Goal: Task Accomplishment & Management: Manage account settings

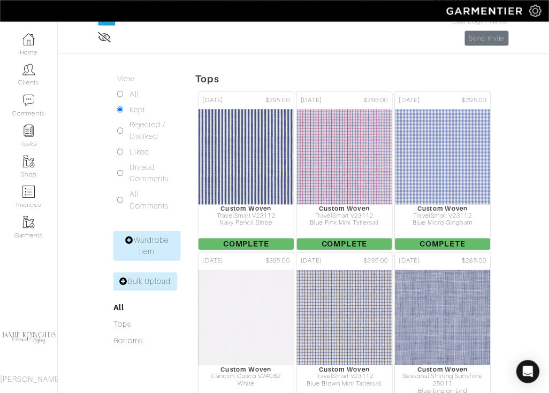
scroll to position [124, 0]
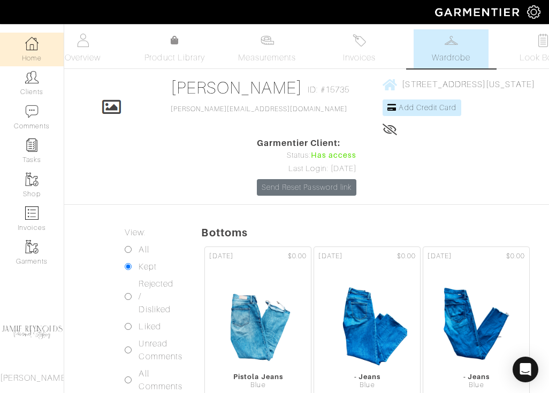
click at [36, 48] on img at bounding box center [31, 43] width 13 height 13
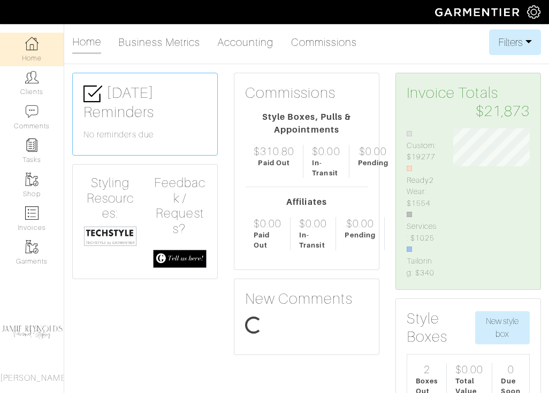
scroll to position [162, 93]
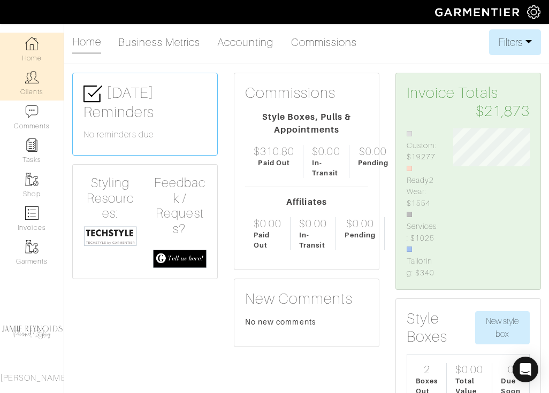
click at [35, 81] on img at bounding box center [31, 77] width 13 height 13
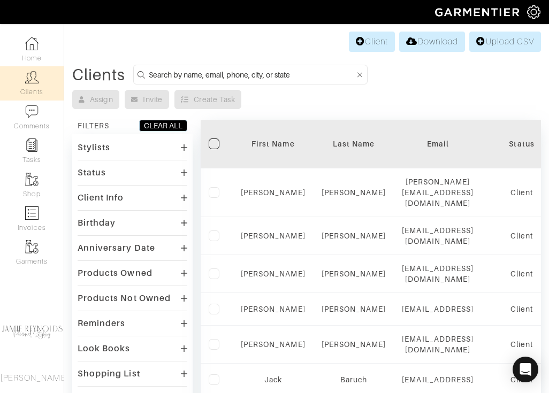
click at [229, 74] on input at bounding box center [252, 74] width 206 height 13
type input "chris"
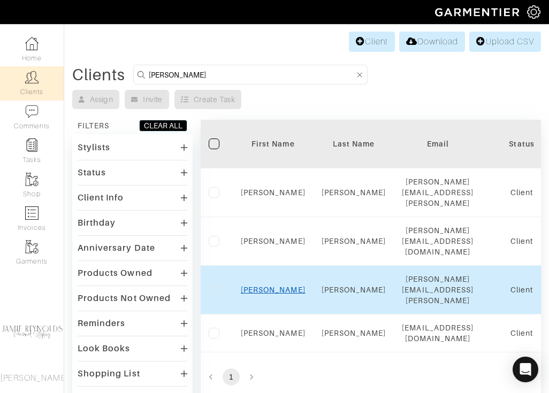
click at [274, 286] on link "Chris" at bounding box center [273, 290] width 65 height 9
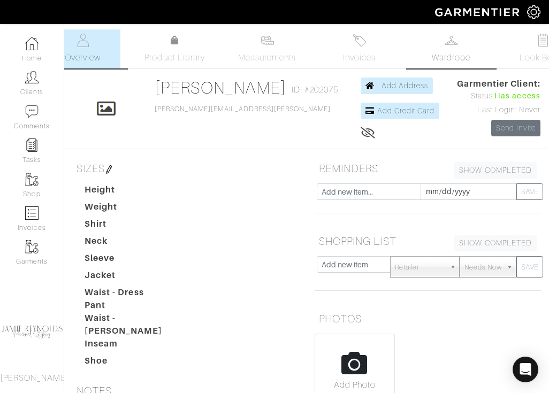
click at [455, 51] on link "Wardrobe" at bounding box center [450, 48] width 75 height 39
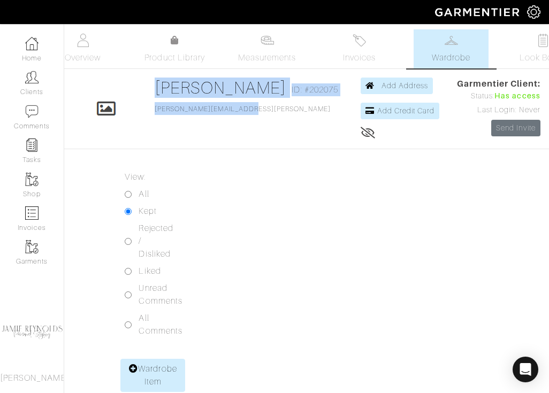
click at [151, 108] on div "Click To Edit Chris Peterson ID: #202075 chris.peterson@gmail.con Add Address A…" at bounding box center [306, 109] width 485 height 63
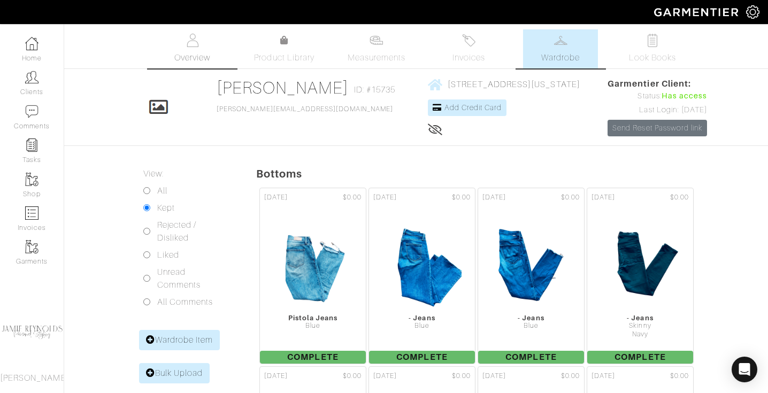
click at [189, 61] on span "Overview" at bounding box center [192, 57] width 36 height 13
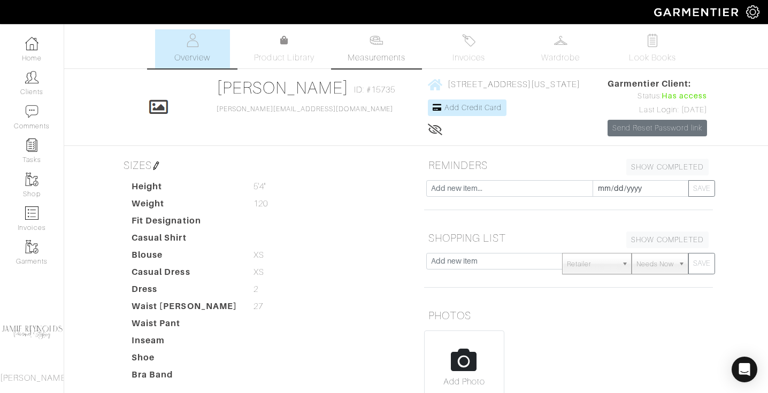
click at [394, 55] on span "Measurements" at bounding box center [377, 57] width 58 height 13
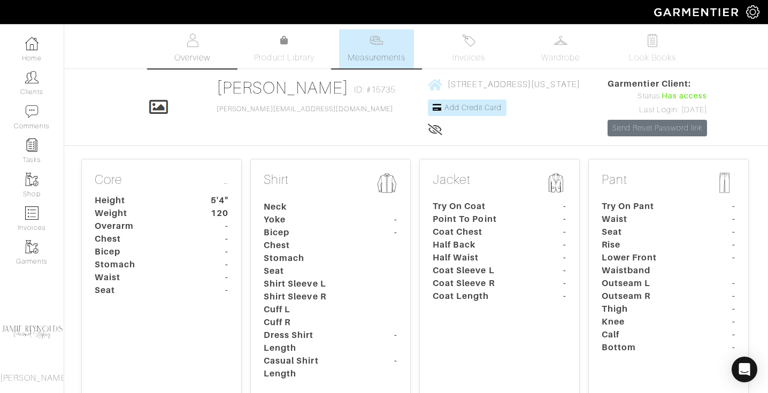
click at [189, 53] on span "Overview" at bounding box center [192, 57] width 36 height 13
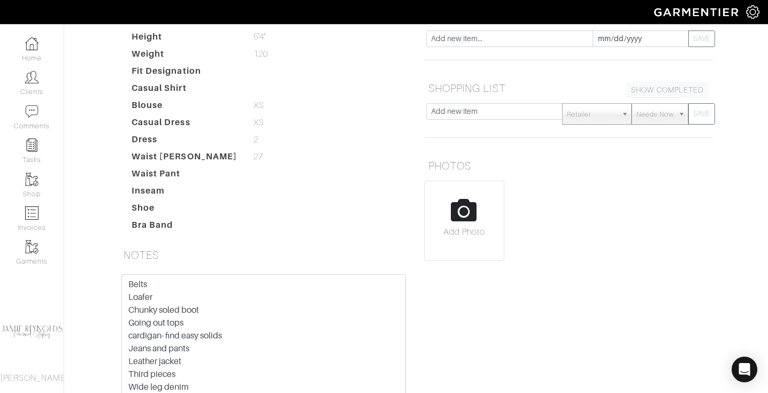
scroll to position [256, 0]
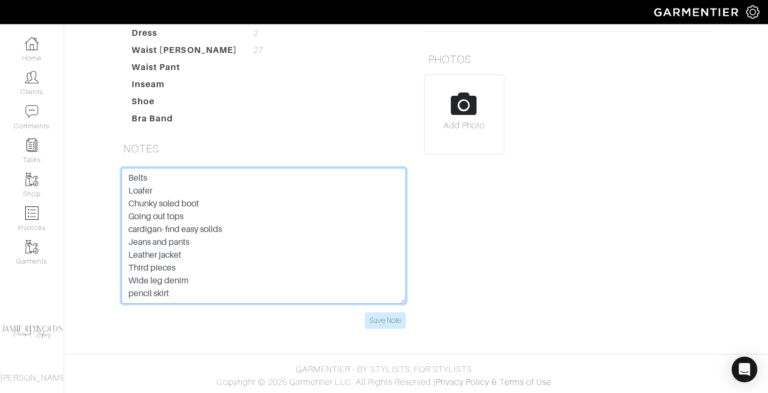
click at [280, 282] on textarea "Belts Loafer Chunky soled boot Going out tops cardigan- find easy solids Jeans …" at bounding box center [263, 236] width 285 height 136
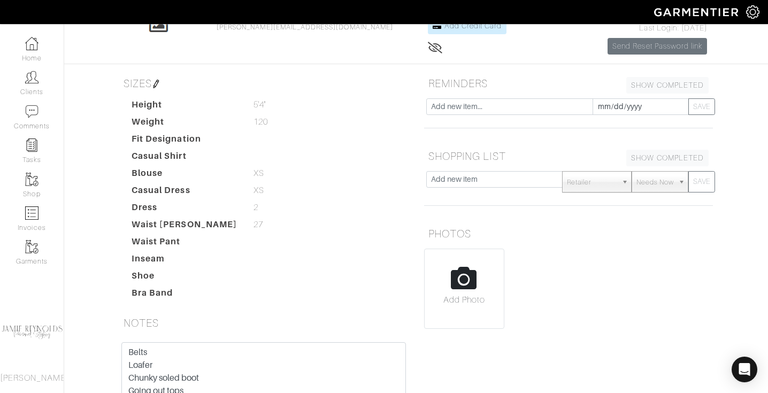
scroll to position [0, 0]
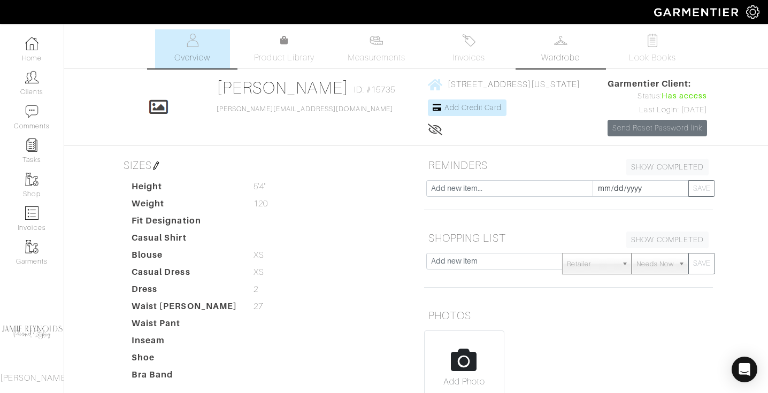
click at [548, 45] on link "Wardrobe" at bounding box center [560, 48] width 75 height 39
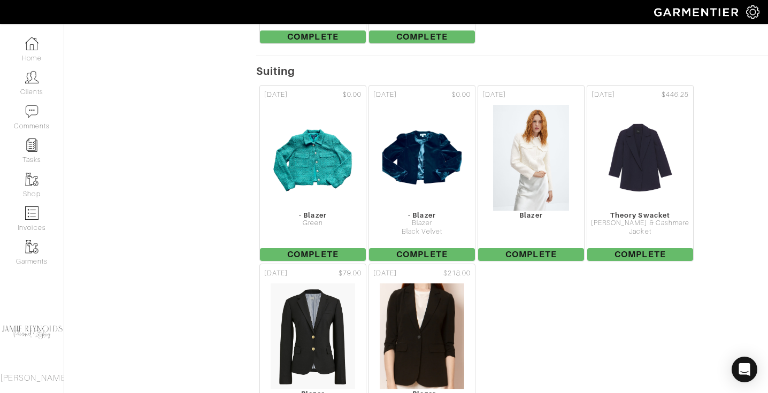
scroll to position [9875, 0]
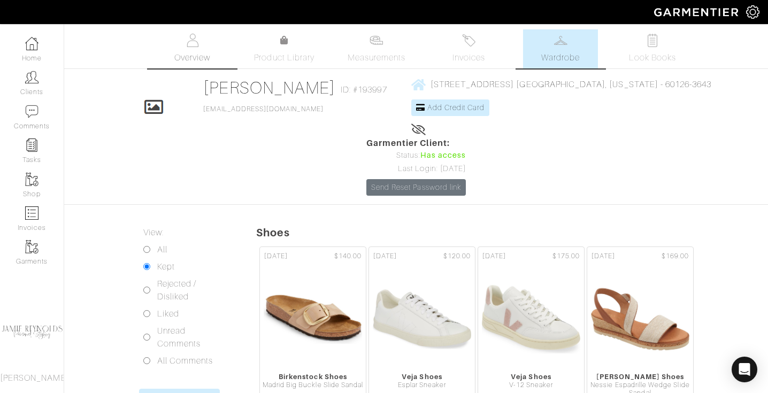
click at [187, 44] on img at bounding box center [192, 40] width 13 height 13
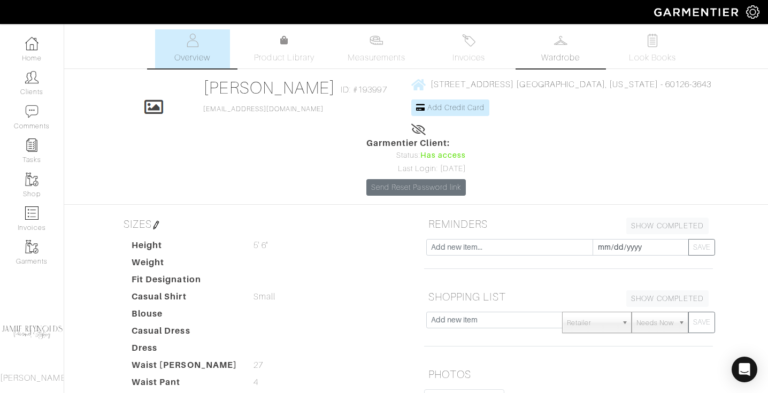
click at [555, 46] on img at bounding box center [560, 40] width 13 height 13
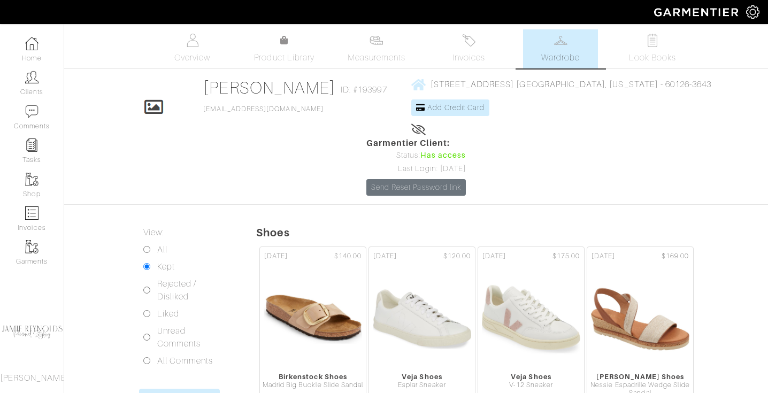
click at [567, 51] on span "Wardrobe" at bounding box center [560, 57] width 39 height 13
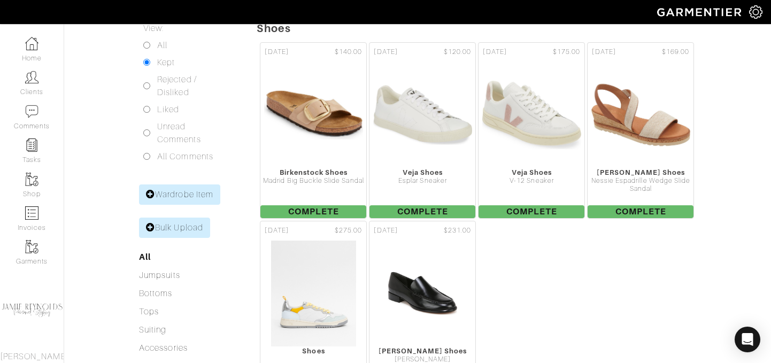
scroll to position [220, 0]
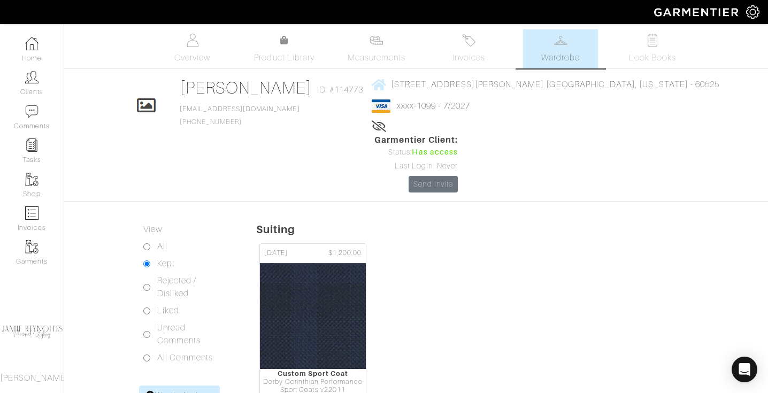
scroll to position [90, 0]
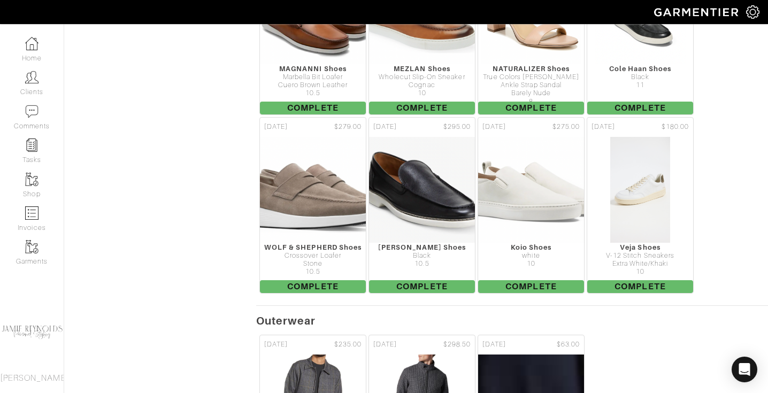
scroll to position [3850, 0]
